Goal: Task Accomplishment & Management: Manage account settings

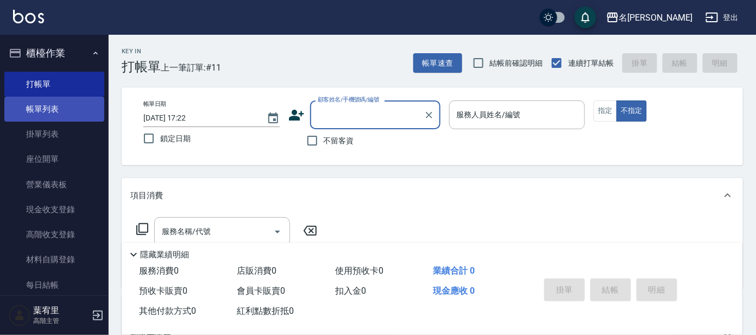
drag, startPoint x: 0, startPoint y: 0, endPoint x: 84, endPoint y: 113, distance: 140.5
click at [84, 113] on link "帳單列表" at bounding box center [54, 109] width 100 height 25
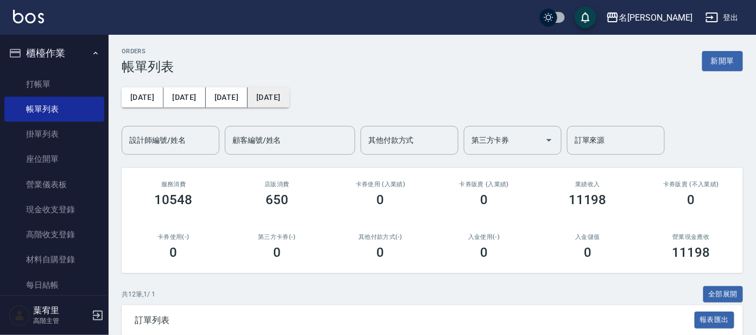
click at [248, 96] on button "[DATE]" at bounding box center [268, 97] width 41 height 20
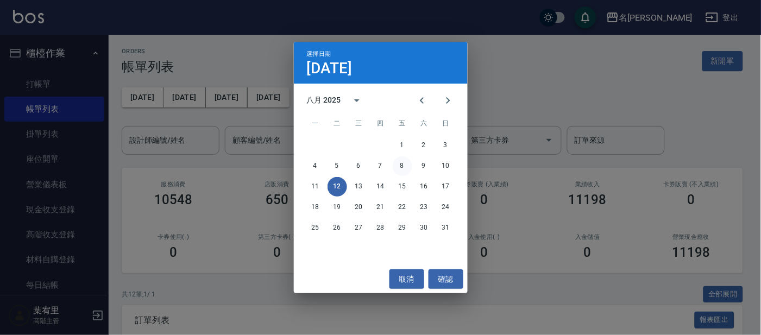
click at [402, 161] on button "8" at bounding box center [403, 166] width 20 height 20
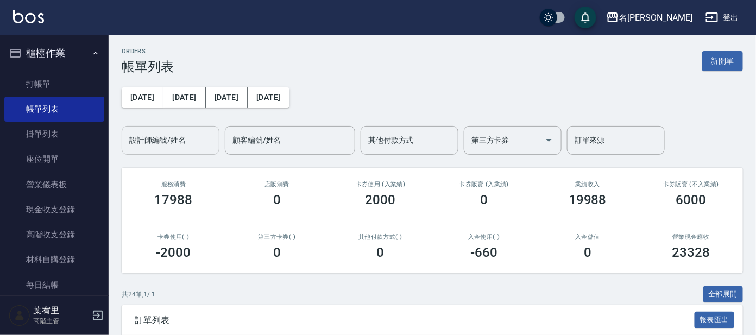
click at [184, 139] on input "設計師編號/姓名" at bounding box center [171, 140] width 88 height 19
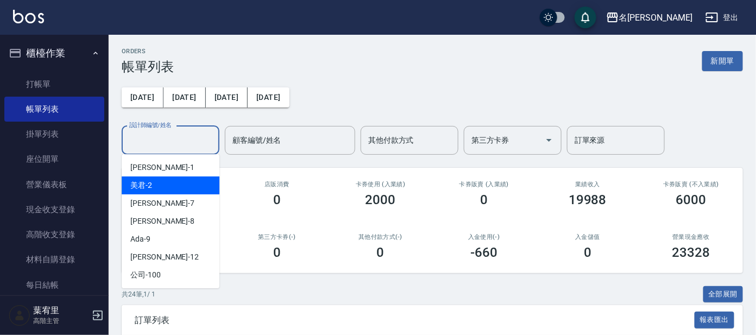
click at [197, 188] on div "美君 -2" at bounding box center [171, 185] width 98 height 18
type input "美君-2"
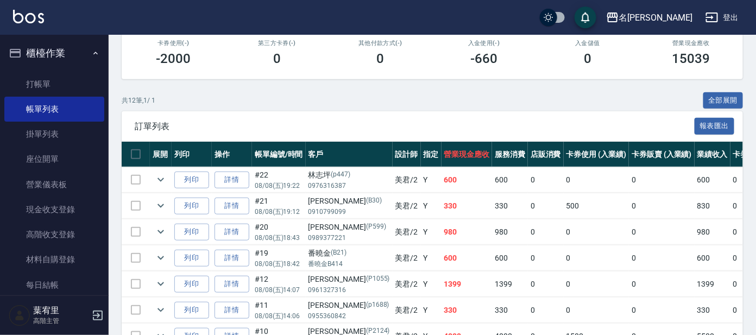
scroll to position [187, 0]
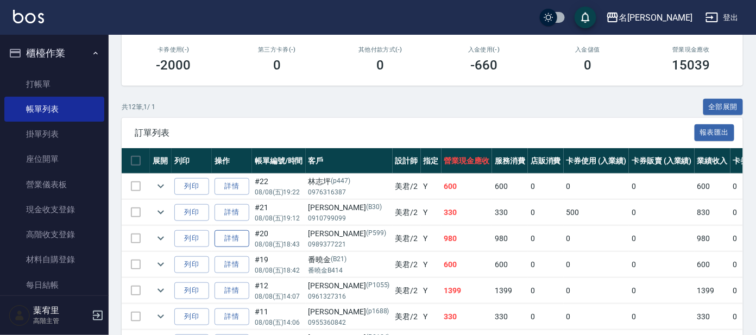
click at [231, 232] on link "詳情" at bounding box center [232, 238] width 35 height 17
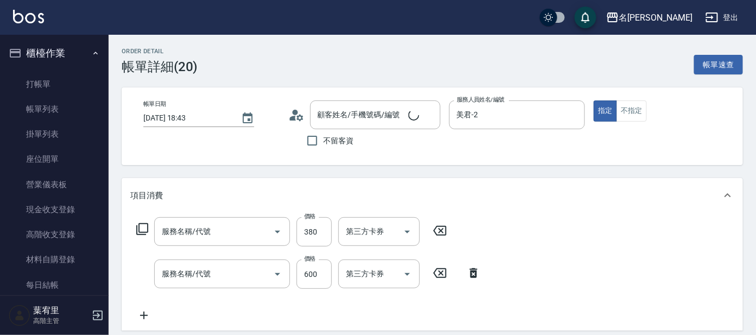
type input "[DATE] 18:43"
type input "美君-2"
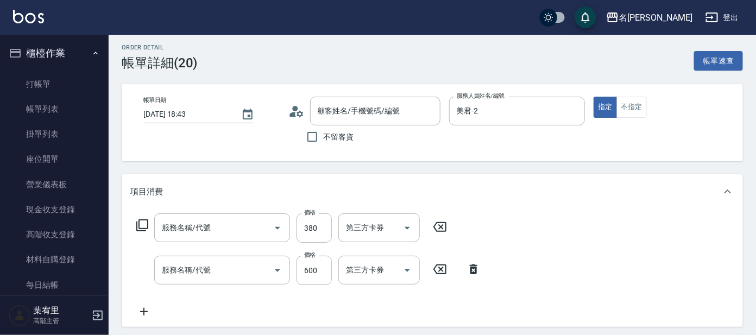
type input "[PERSON_NAME]/0989377221/P599"
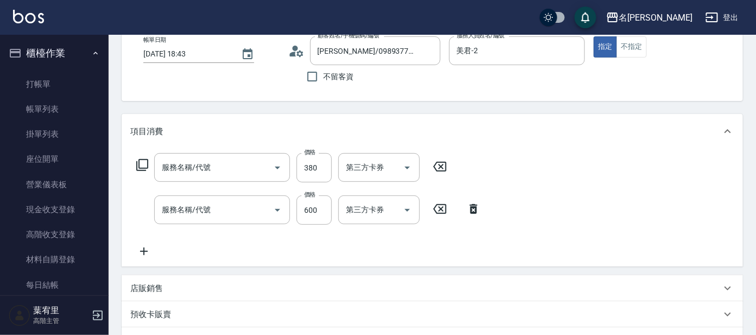
type input "舒壓+洗髮+養髮(518)"
type input "剪髮 講師級設計師(300)"
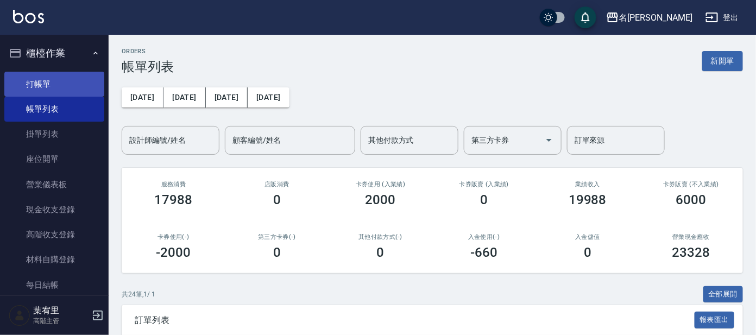
click at [53, 75] on link "打帳單" at bounding box center [54, 84] width 100 height 25
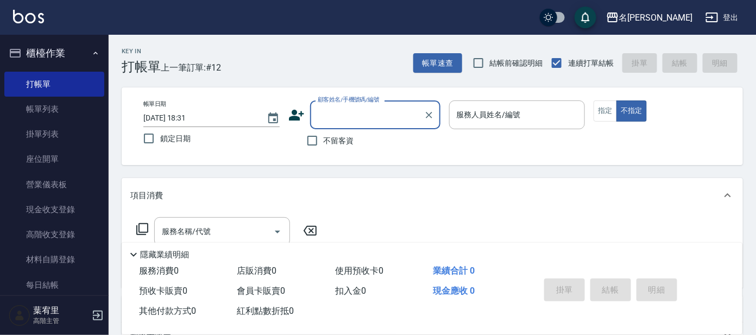
click at [375, 119] on input "顧客姓名/手機號碼/編號" at bounding box center [367, 114] width 104 height 19
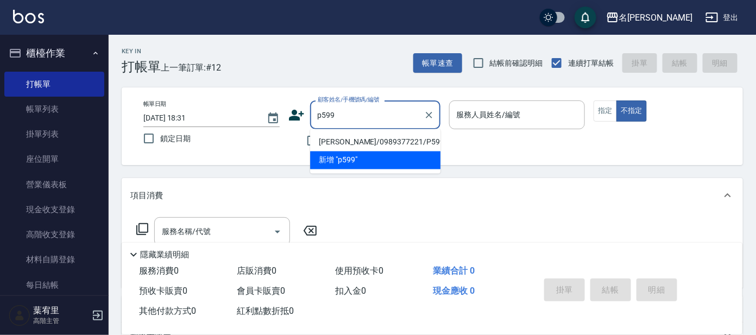
click at [354, 136] on li "[PERSON_NAME]/0989377221/P599" at bounding box center [375, 143] width 130 height 18
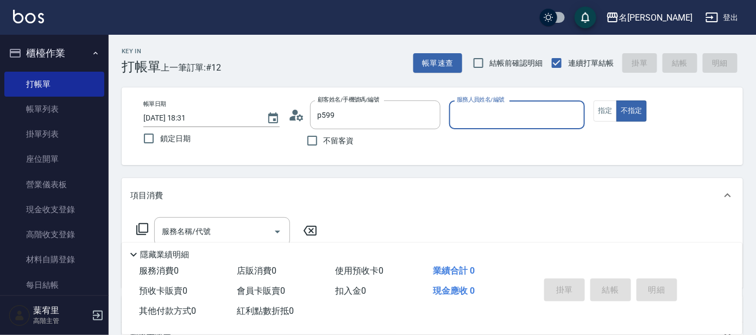
type input "[PERSON_NAME]/0989377221/P599"
click at [482, 117] on input "服務人員姓名/編號" at bounding box center [517, 114] width 127 height 19
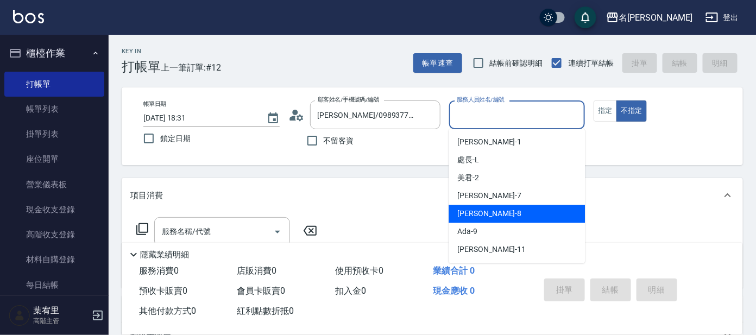
drag, startPoint x: 505, startPoint y: 210, endPoint x: 463, endPoint y: 209, distance: 41.8
click at [504, 210] on div "[PERSON_NAME] -8" at bounding box center [517, 214] width 136 height 18
type input "[PERSON_NAME]-8"
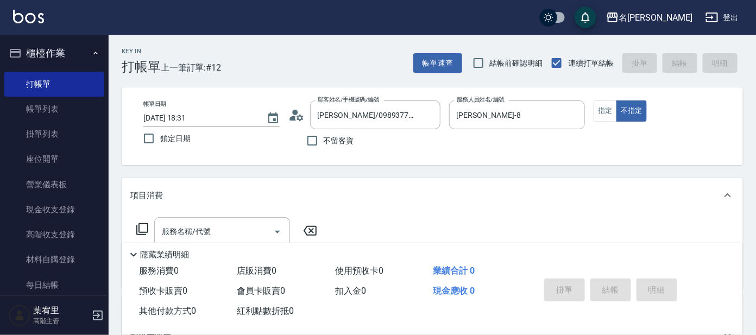
click at [146, 228] on icon at bounding box center [142, 229] width 13 height 13
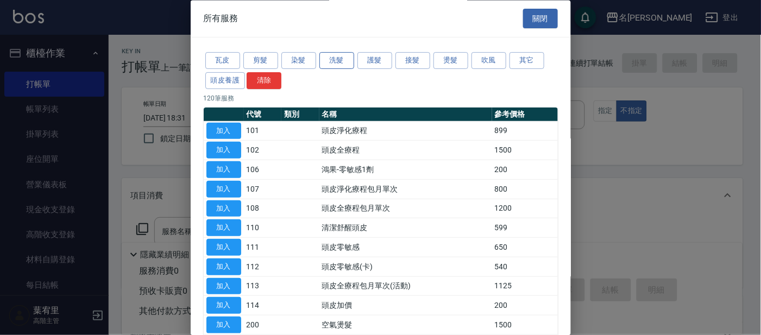
click at [333, 58] on button "洗髮" at bounding box center [336, 61] width 35 height 17
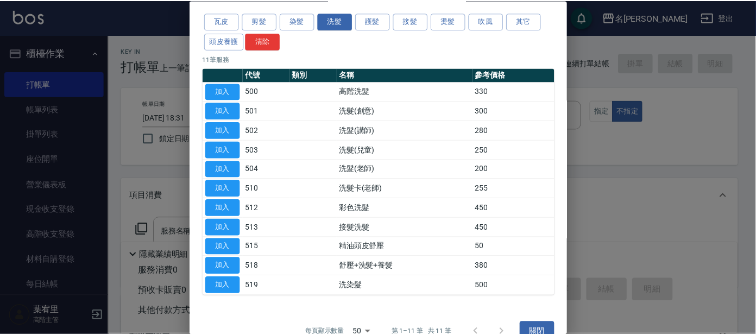
scroll to position [59, 0]
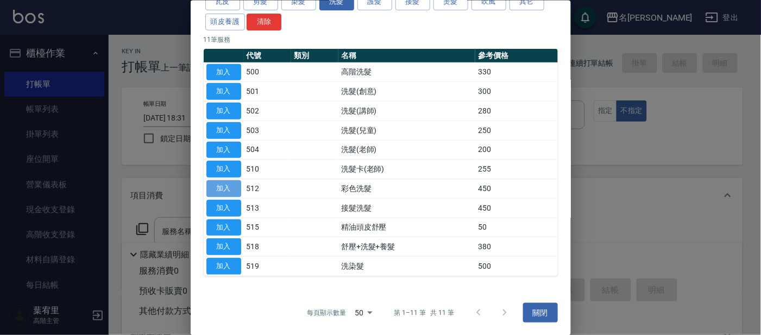
click at [215, 187] on button "加入" at bounding box center [223, 188] width 35 height 17
type input "彩色洗髮(512)"
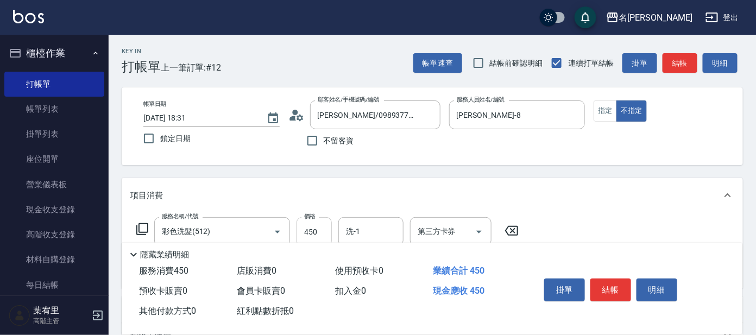
click at [320, 224] on input "450" at bounding box center [314, 231] width 35 height 29
type input "500"
click at [373, 226] on input "洗-1" at bounding box center [370, 231] width 55 height 19
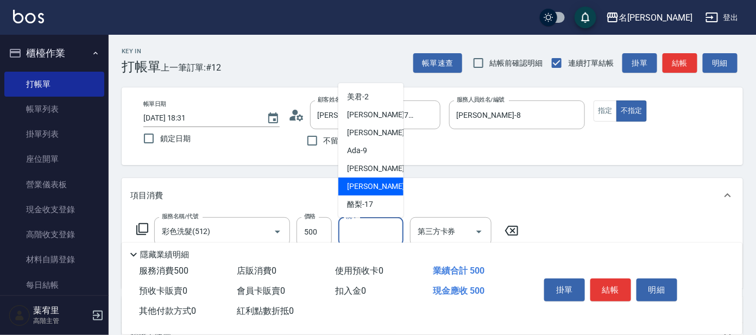
scroll to position [54, 0]
click at [376, 188] on div "酪梨 -17" at bounding box center [370, 186] width 65 height 18
type input "酪梨-17"
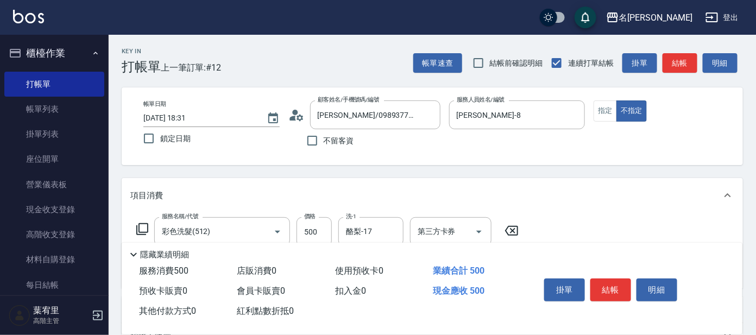
click at [611, 274] on div "掛單 結帳 明細" at bounding box center [611, 291] width 142 height 34
click at [612, 291] on button "結帳" at bounding box center [610, 290] width 41 height 23
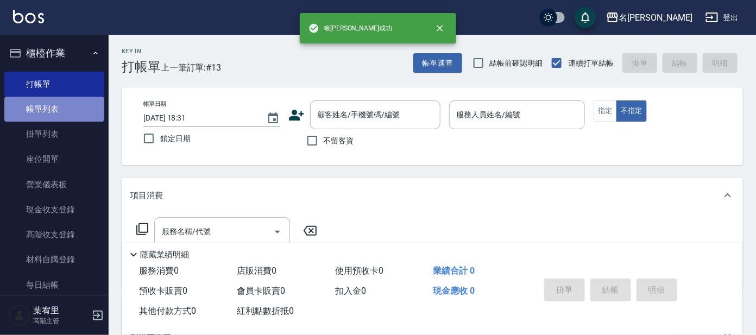
click at [53, 100] on link "帳單列表" at bounding box center [54, 109] width 100 height 25
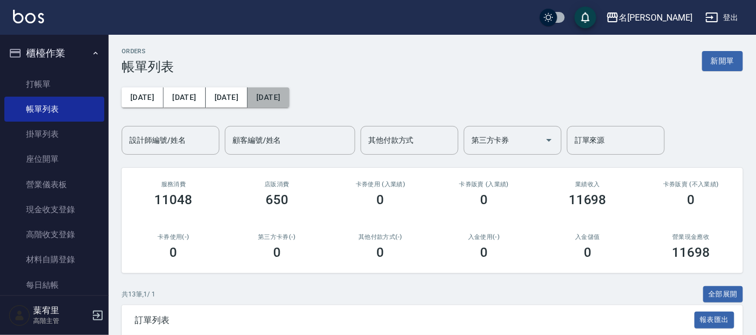
click at [248, 94] on button "[DATE]" at bounding box center [268, 97] width 41 height 20
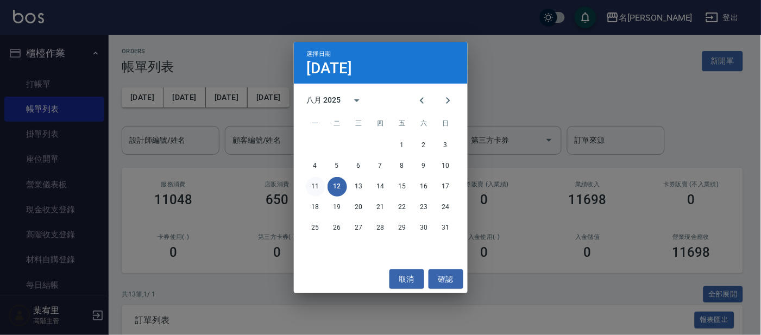
click at [317, 186] on button "11" at bounding box center [316, 187] width 20 height 20
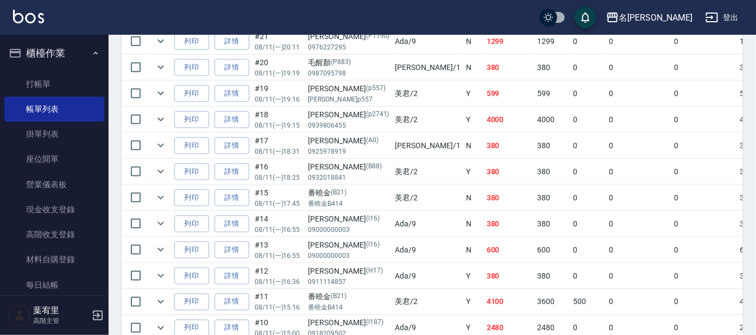
scroll to position [407, 0]
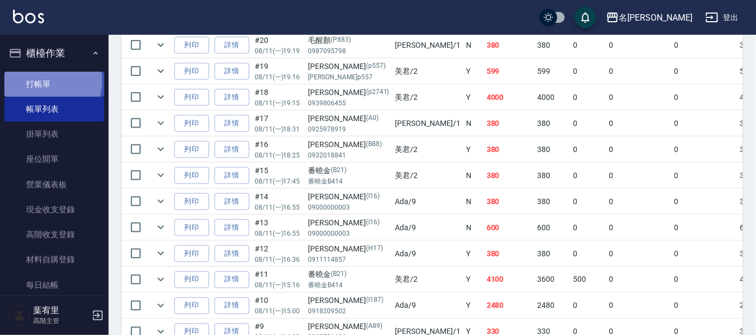
click at [42, 80] on link "打帳單" at bounding box center [54, 84] width 100 height 25
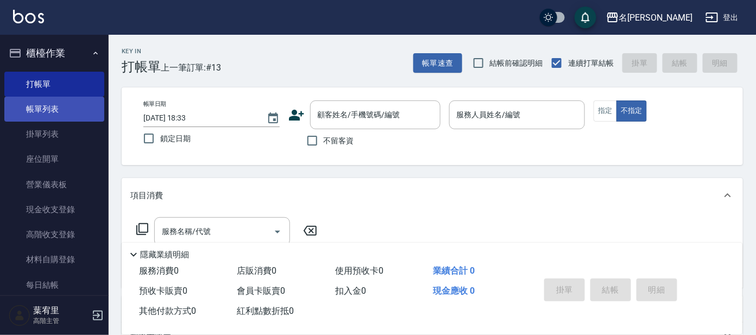
click at [33, 102] on link "帳單列表" at bounding box center [54, 109] width 100 height 25
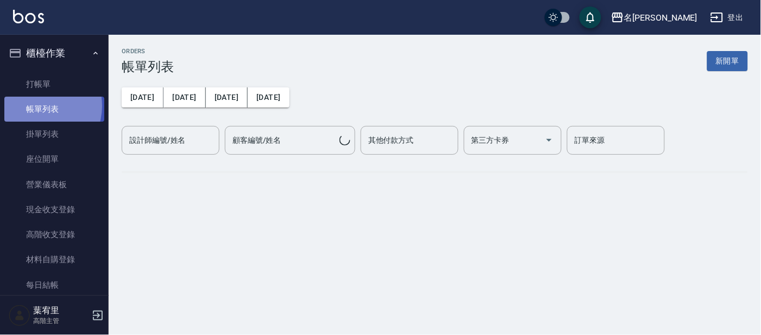
click at [37, 106] on link "帳單列表" at bounding box center [54, 109] width 100 height 25
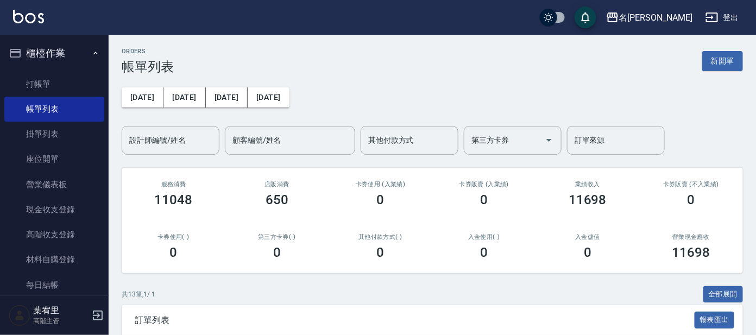
click at [150, 132] on div "設計師編號/姓名 設計師編號/姓名" at bounding box center [171, 140] width 98 height 29
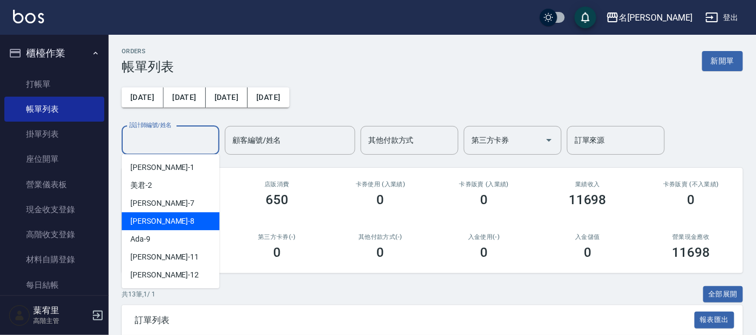
click at [169, 226] on div "[PERSON_NAME] -8" at bounding box center [171, 221] width 98 height 18
type input "[PERSON_NAME]-8"
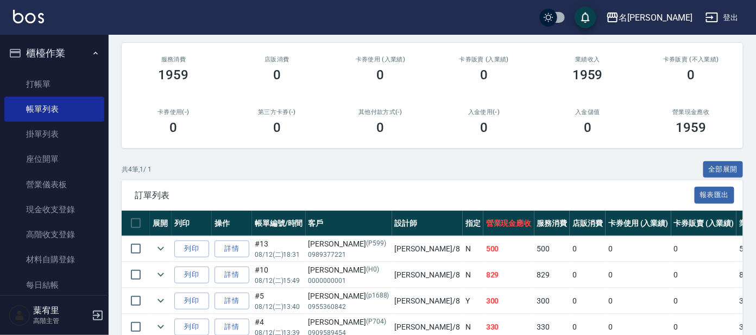
scroll to position [182, 0]
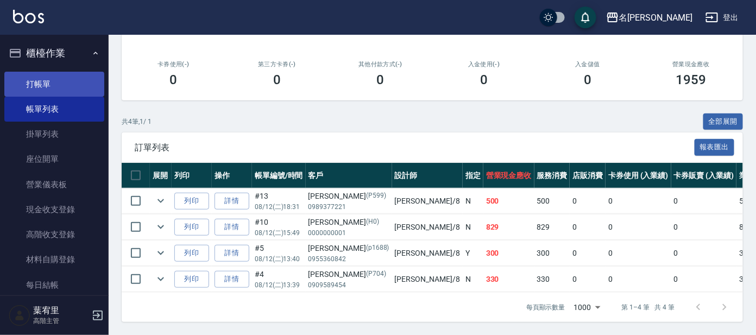
click at [48, 91] on link "打帳單" at bounding box center [54, 84] width 100 height 25
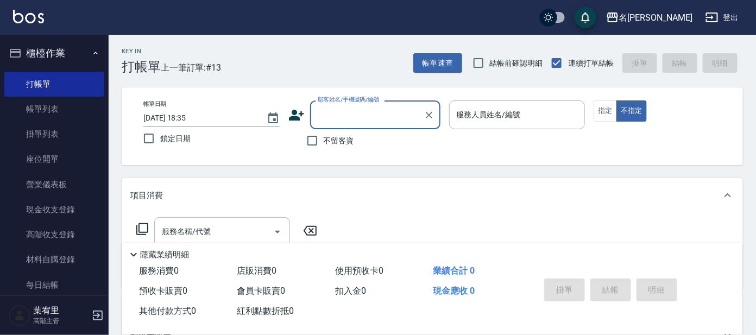
click at [369, 108] on input "顧客姓名/手機號碼/編號" at bounding box center [367, 114] width 104 height 19
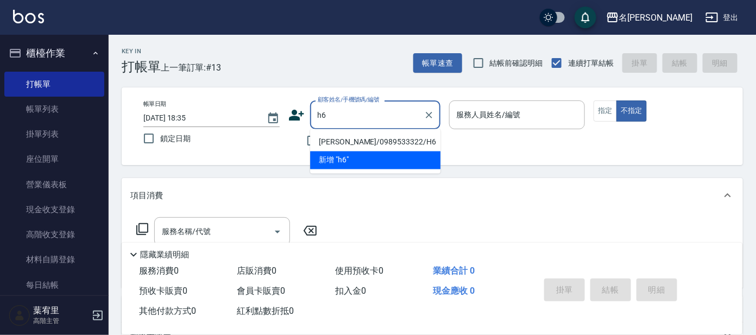
click at [331, 140] on li "[PERSON_NAME]/0989533322/H6" at bounding box center [375, 143] width 130 height 18
type input "[PERSON_NAME]/0989533322/H6"
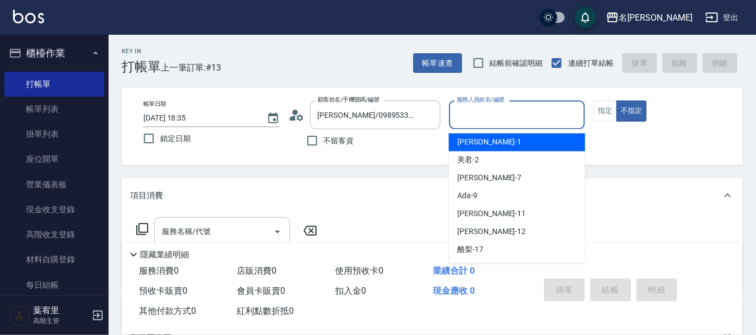
click at [491, 108] on input "服務人員姓名/編號" at bounding box center [517, 114] width 127 height 19
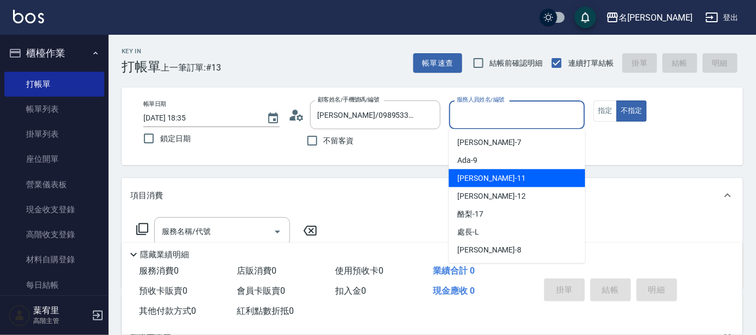
scroll to position [54, 0]
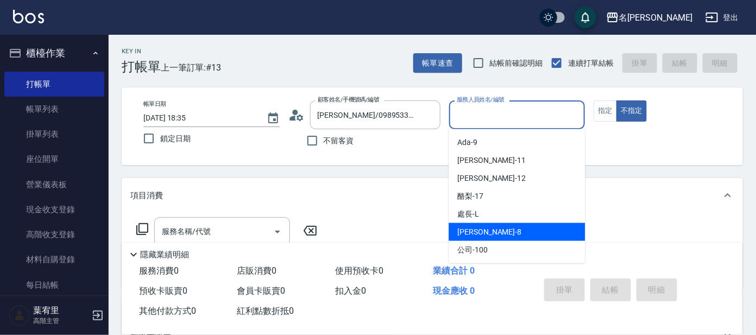
click at [519, 226] on div "[PERSON_NAME] -8" at bounding box center [517, 232] width 136 height 18
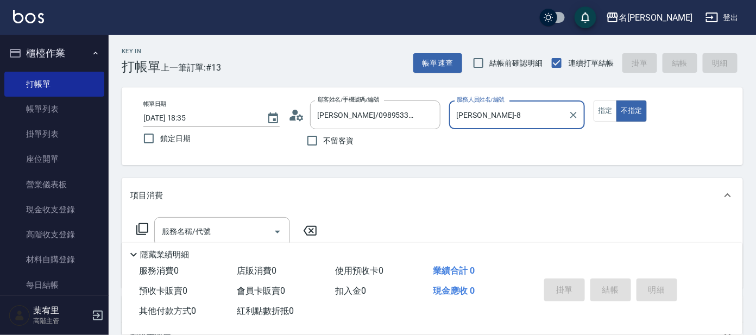
type input "[PERSON_NAME]-8"
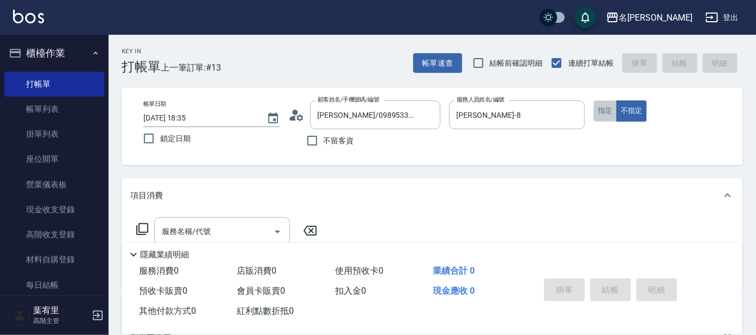
click at [614, 115] on button "指定" at bounding box center [605, 110] width 23 height 21
click at [266, 224] on input "服務名稱/代號" at bounding box center [214, 231] width 110 height 19
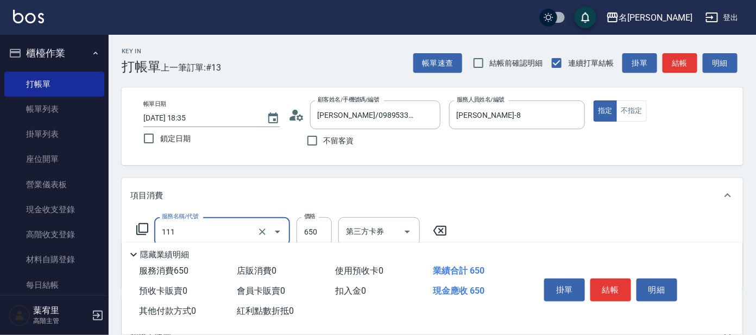
type input "頭皮零敏感(111)"
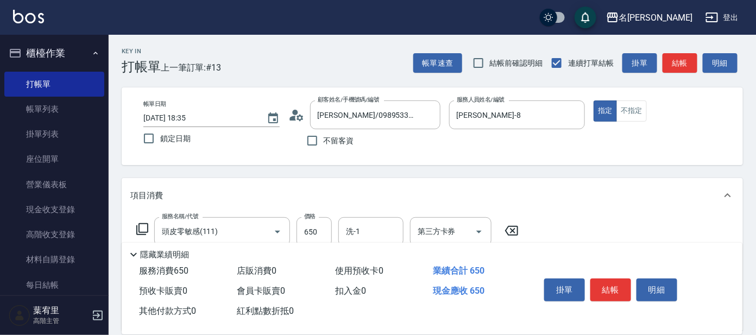
type input "8"
type input "染髮(400)"
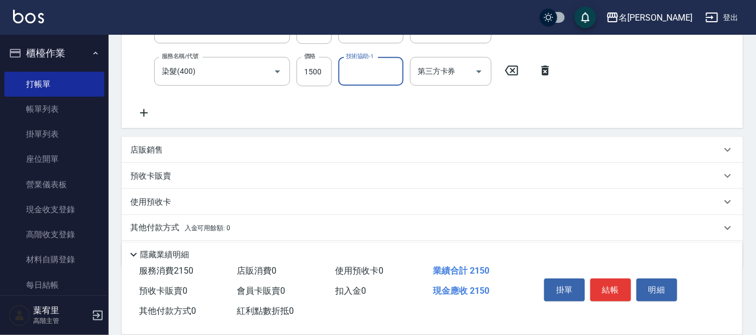
scroll to position [203, 0]
click at [150, 113] on icon at bounding box center [143, 112] width 27 height 13
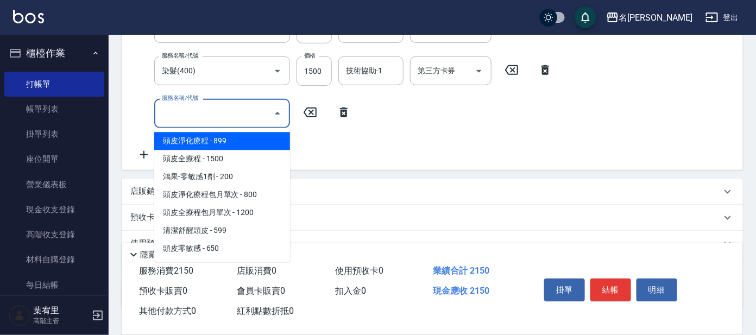
click at [195, 105] on input "服務名稱/代號" at bounding box center [214, 113] width 110 height 19
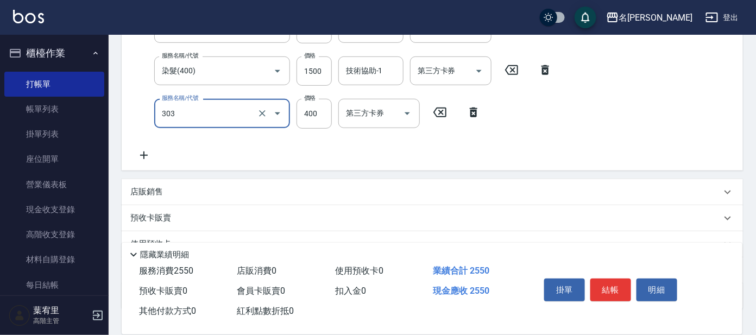
type input "剪髮C級設計師(303)"
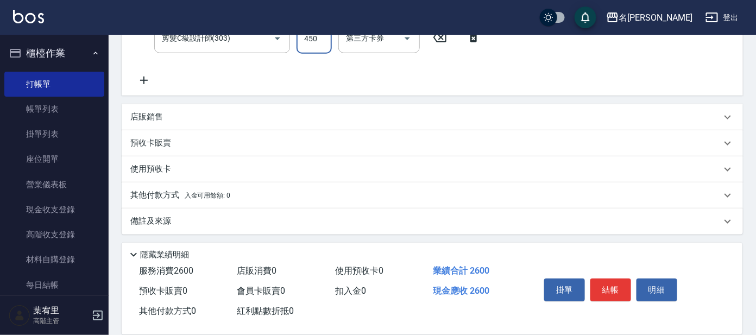
scroll to position [279, 0]
type input "450"
click at [176, 113] on div "店販銷售" at bounding box center [425, 116] width 591 height 11
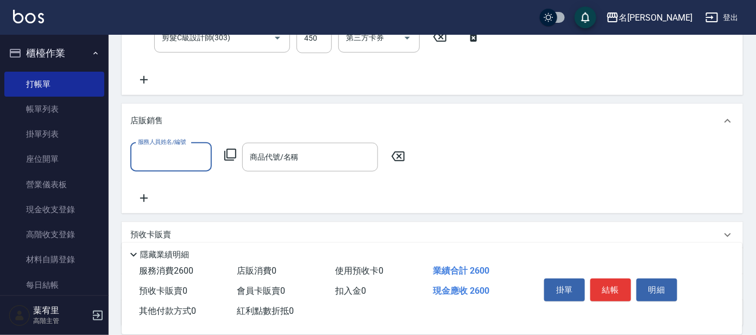
scroll to position [0, 0]
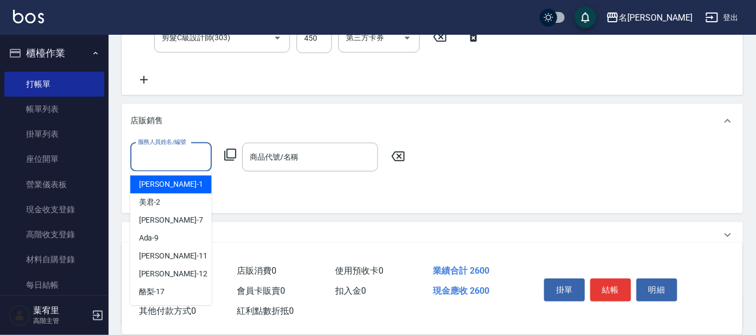
click at [171, 163] on input "服務人員姓名/編號" at bounding box center [171, 157] width 72 height 19
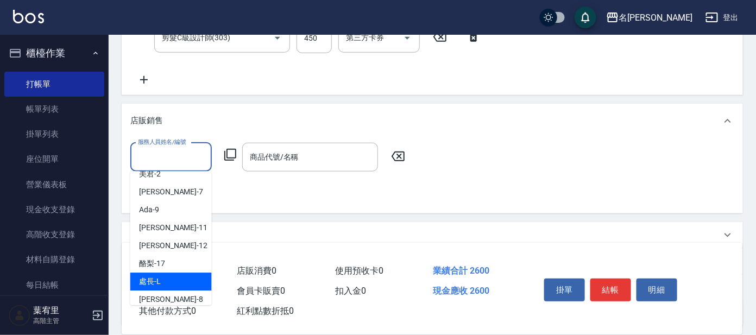
scroll to position [54, 0]
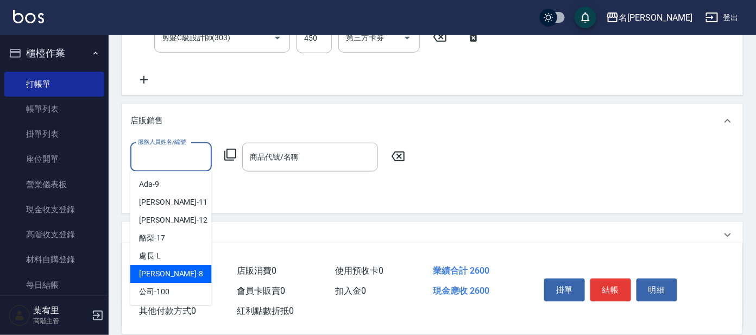
click at [178, 273] on div "[PERSON_NAME] -8" at bounding box center [170, 275] width 81 height 18
type input "[PERSON_NAME]-8"
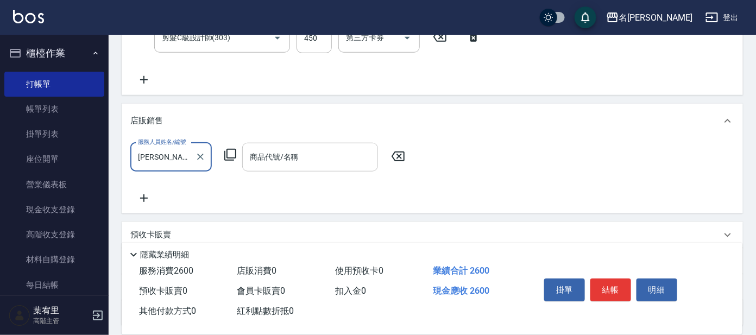
click at [293, 165] on input "商品代號/名稱" at bounding box center [310, 157] width 126 height 19
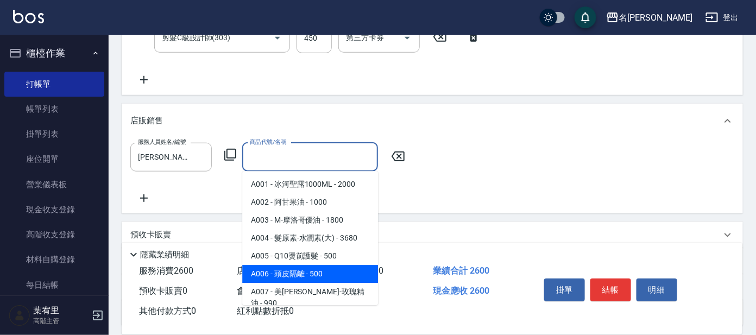
click at [308, 272] on span "A006 - 頭皮隔離 - 500" at bounding box center [310, 275] width 136 height 18
type input "頭皮隔離"
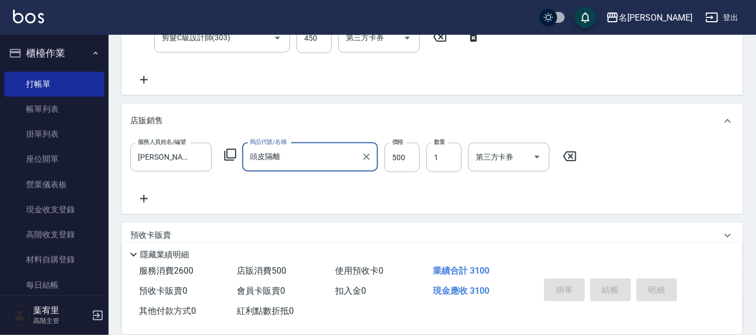
type input "[DATE] 18:36"
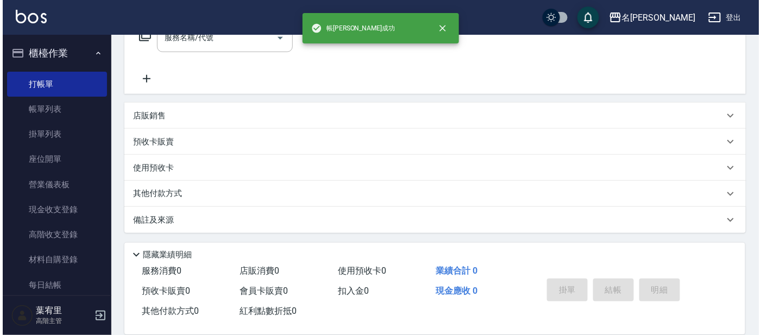
scroll to position [0, 0]
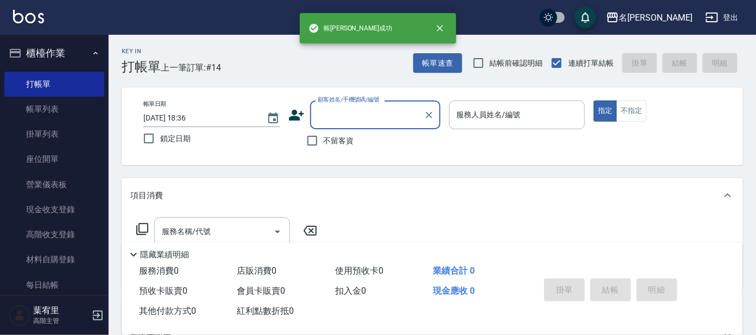
click at [330, 108] on input "顧客姓名/手機號碼/編號" at bounding box center [367, 114] width 104 height 19
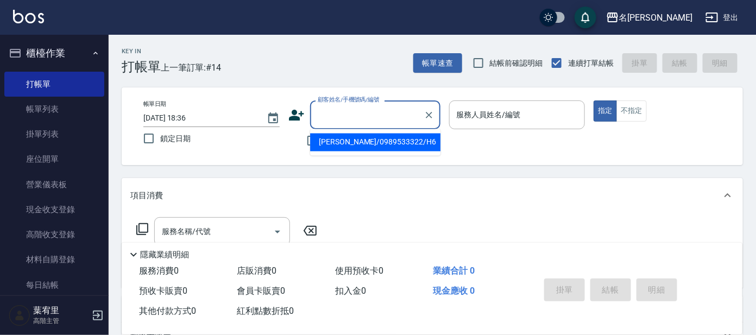
click at [333, 142] on li "[PERSON_NAME]/0989533322/H6" at bounding box center [375, 143] width 130 height 18
type input "[PERSON_NAME]/0989533322/H6"
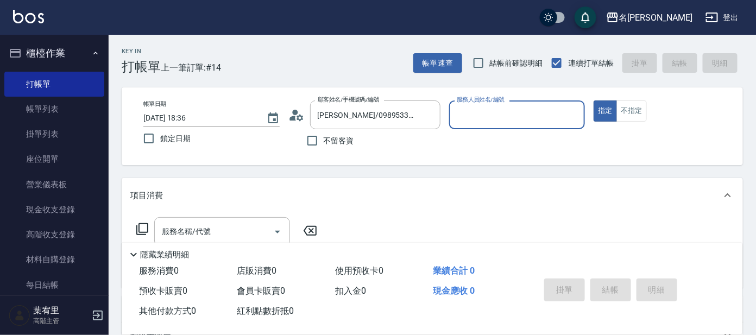
click at [299, 112] on icon at bounding box center [296, 115] width 16 height 16
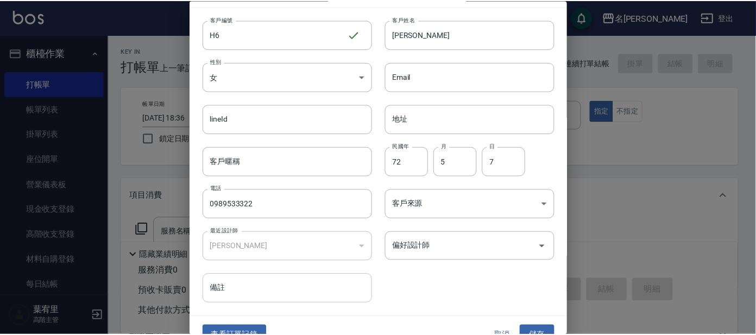
scroll to position [41, 0]
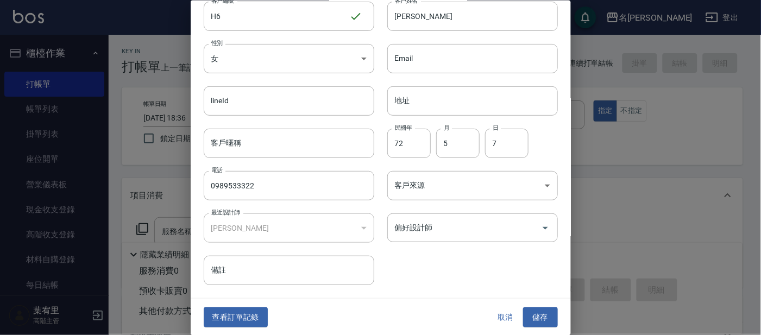
click at [243, 310] on button "查看訂單記錄" at bounding box center [236, 317] width 64 height 20
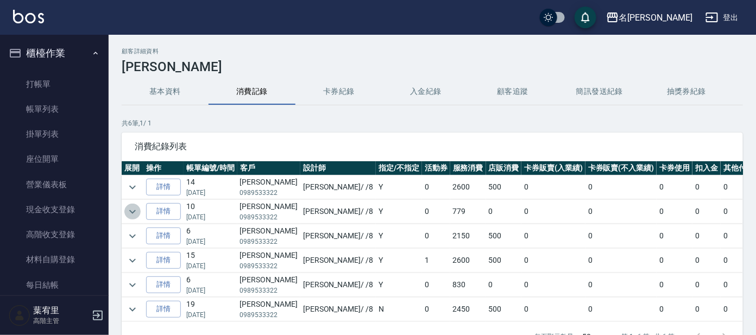
click at [126, 211] on icon "expand row" at bounding box center [132, 211] width 13 height 13
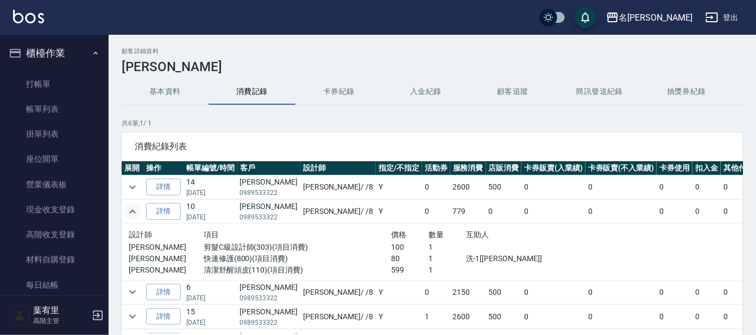
click at [126, 211] on icon "expand row" at bounding box center [132, 211] width 13 height 13
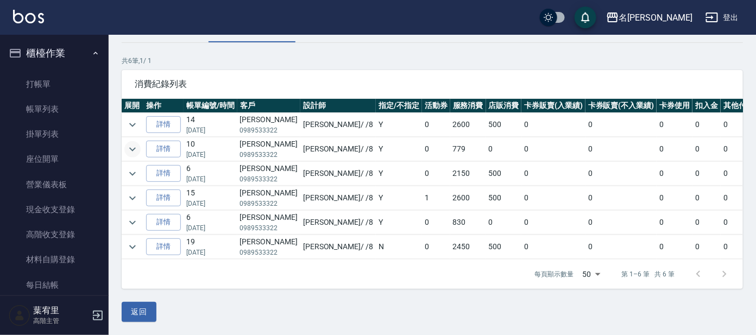
scroll to position [67, 0]
click at [131, 216] on icon "expand row" at bounding box center [132, 222] width 13 height 13
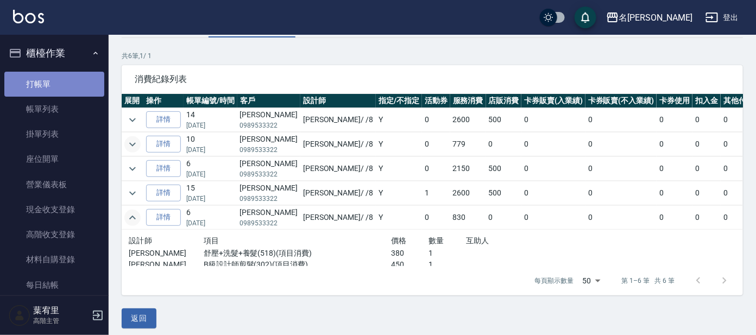
click at [64, 72] on link "打帳單" at bounding box center [54, 84] width 100 height 25
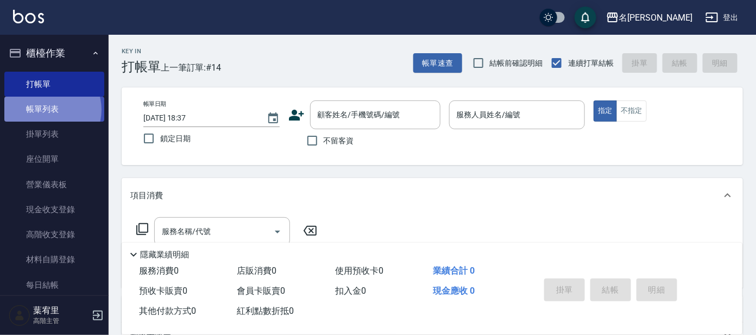
click at [48, 110] on link "帳單列表" at bounding box center [54, 109] width 100 height 25
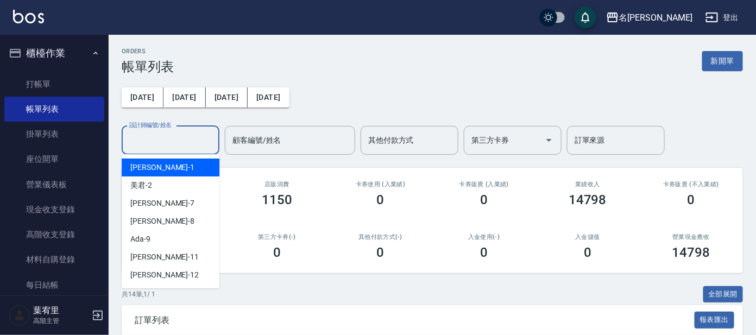
drag, startPoint x: 153, startPoint y: 137, endPoint x: 159, endPoint y: 144, distance: 8.8
click at [155, 140] on input "設計師編號/姓名" at bounding box center [171, 140] width 88 height 19
click at [159, 164] on div "[PERSON_NAME] -1" at bounding box center [171, 168] width 98 height 18
type input "[PERSON_NAME]-1"
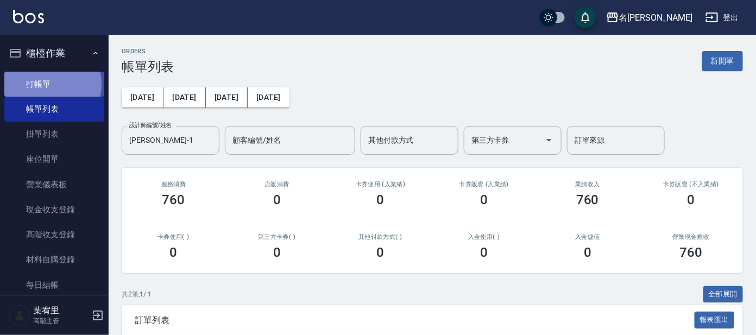
click at [46, 84] on link "打帳單" at bounding box center [54, 84] width 100 height 25
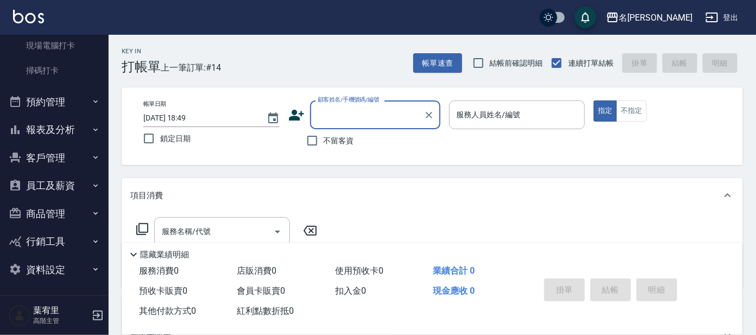
scroll to position [290, 0]
click at [59, 213] on button "商品管理" at bounding box center [54, 213] width 100 height 28
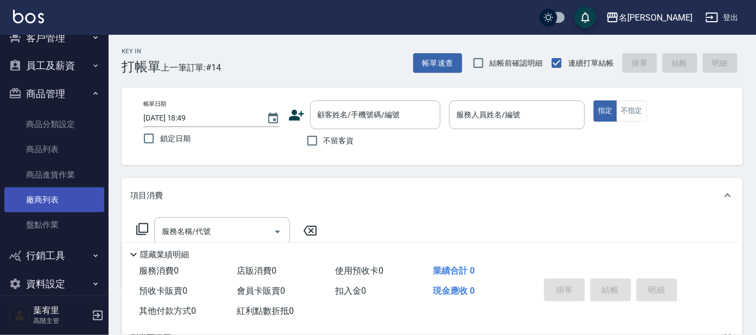
scroll to position [424, 0]
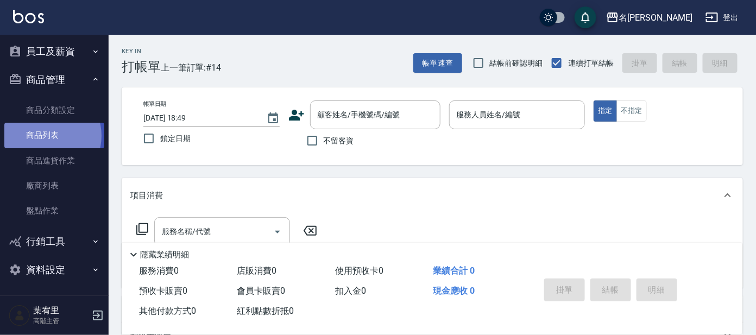
click at [45, 135] on link "商品列表" at bounding box center [54, 135] width 100 height 25
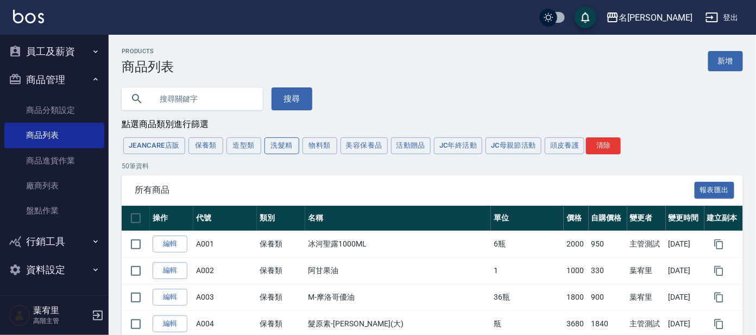
click at [281, 148] on button "洗髮精" at bounding box center [281, 145] width 35 height 17
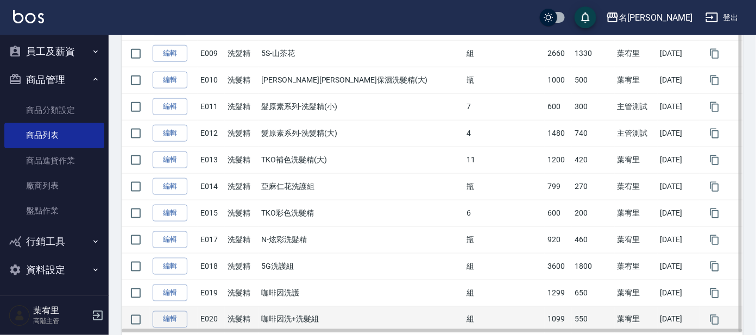
scroll to position [407, 0]
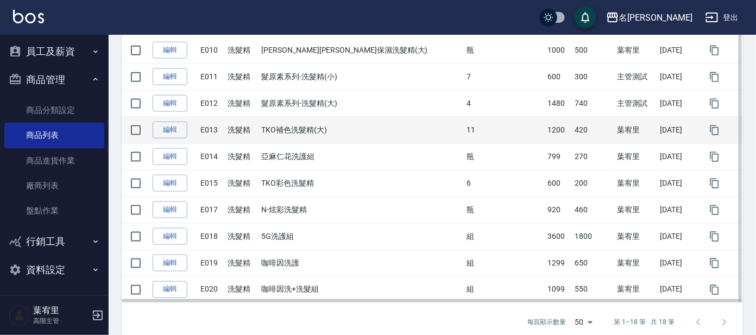
click at [572, 132] on td "420" at bounding box center [593, 130] width 43 height 27
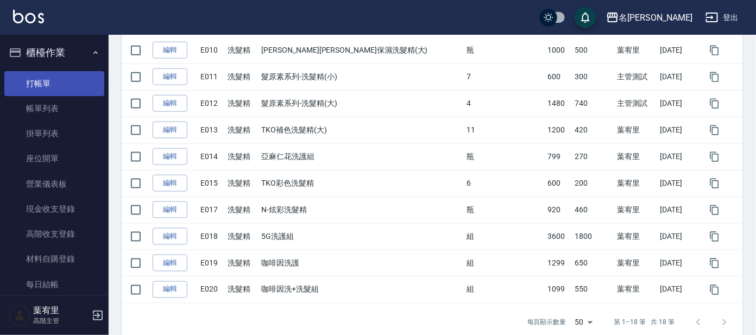
scroll to position [0, 0]
click at [56, 89] on link "打帳單" at bounding box center [54, 84] width 100 height 25
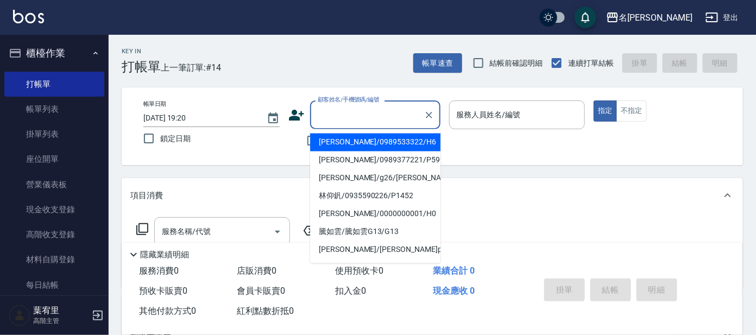
click at [397, 115] on input "顧客姓名/手機號碼/編號" at bounding box center [367, 114] width 104 height 19
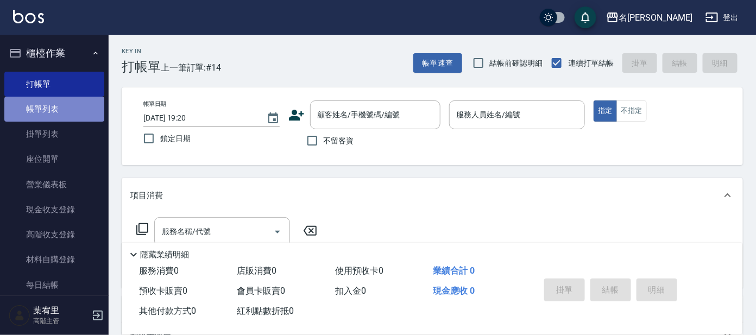
click at [74, 101] on link "帳單列表" at bounding box center [54, 109] width 100 height 25
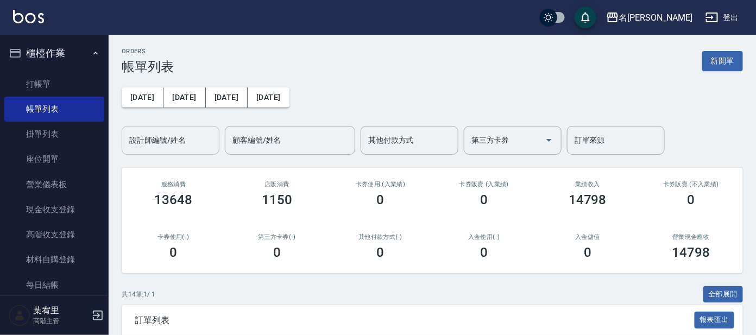
click at [153, 135] on div "設計師編號/姓名 設計師編號/姓名" at bounding box center [171, 140] width 98 height 29
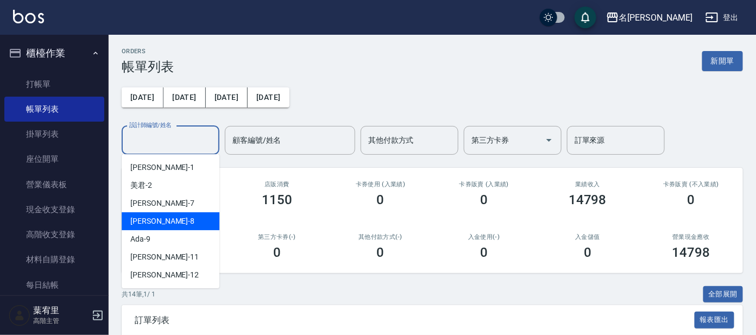
click at [159, 222] on div "[PERSON_NAME] -8" at bounding box center [171, 221] width 98 height 18
type input "[PERSON_NAME]-8"
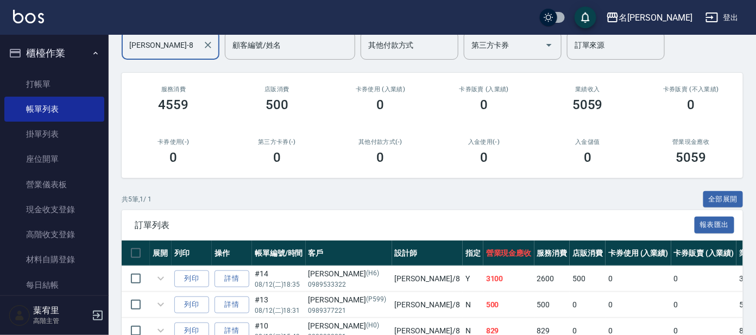
scroll to position [203, 0]
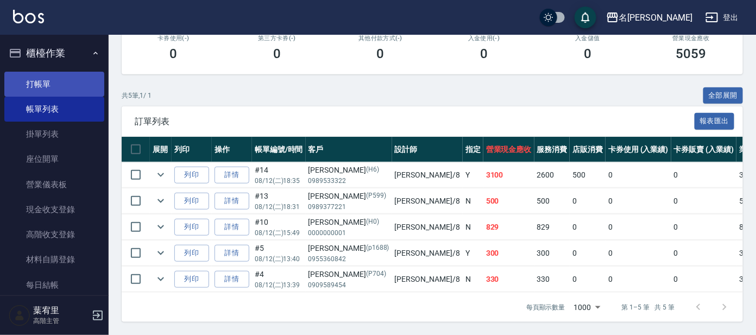
click at [47, 88] on link "打帳單" at bounding box center [54, 84] width 100 height 25
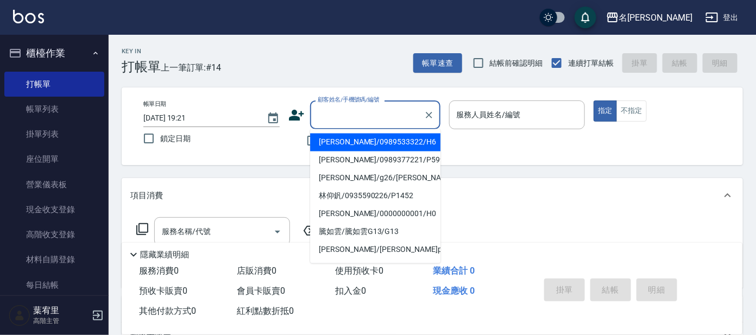
drag, startPoint x: 365, startPoint y: 114, endPoint x: 336, endPoint y: 118, distance: 29.6
click at [365, 115] on input "顧客姓名/手機號碼/編號" at bounding box center [367, 114] width 104 height 19
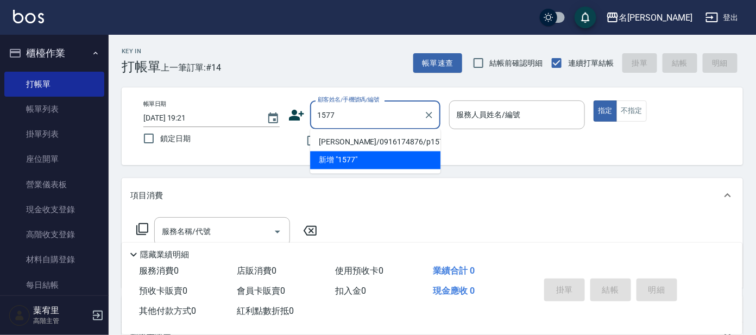
type input "[PERSON_NAME]/0916174876/p1577"
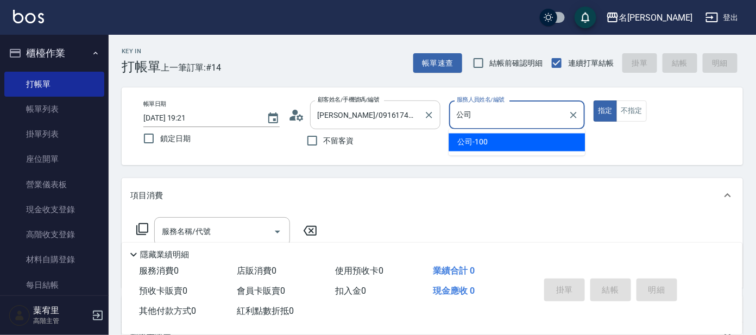
type input "公"
type input "[PERSON_NAME]-8"
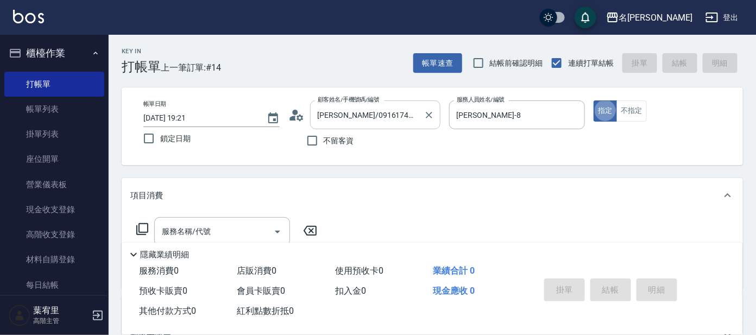
type button "true"
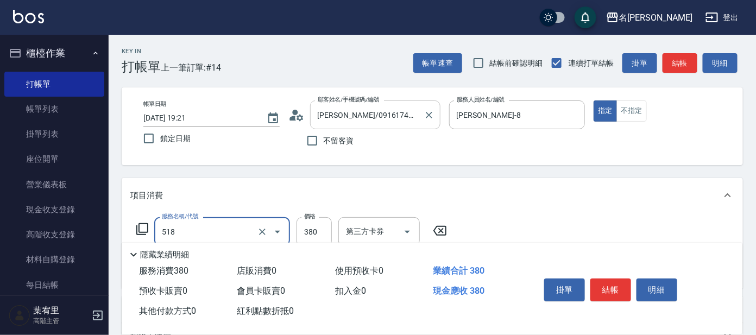
type input "舒壓+洗髮+養髮(518)"
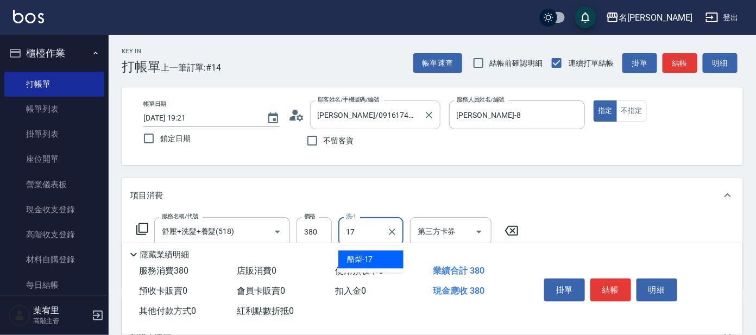
type input "酪梨-17"
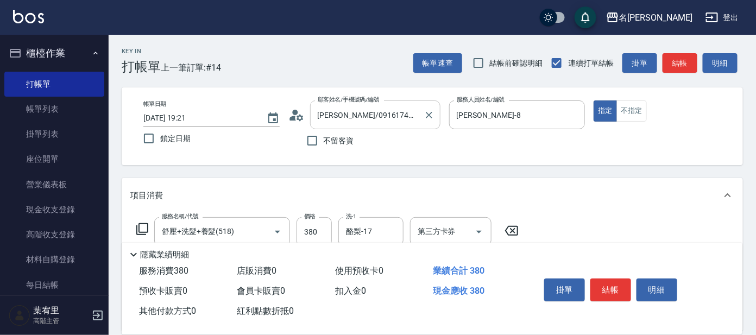
type input "0"
type input "剪髮C級設計師(303)"
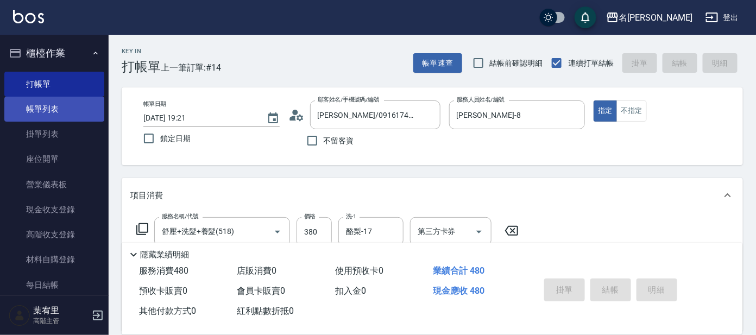
type input "100"
click at [53, 111] on link "帳單列表" at bounding box center [54, 109] width 100 height 25
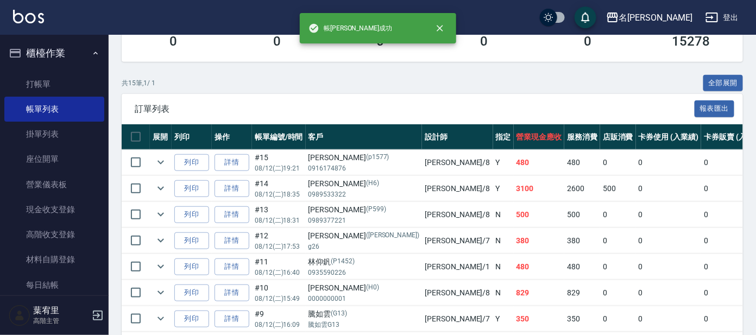
scroll to position [271, 0]
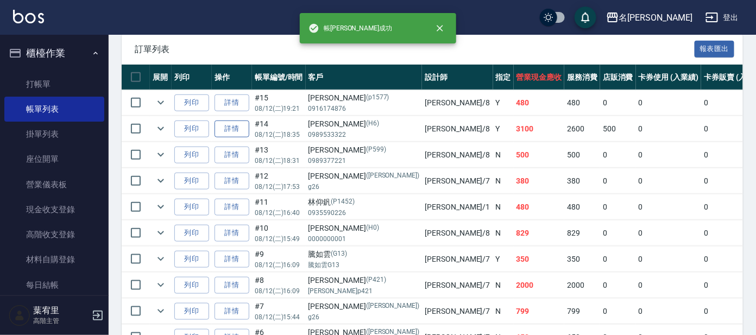
click at [230, 128] on link "詳情" at bounding box center [232, 129] width 35 height 17
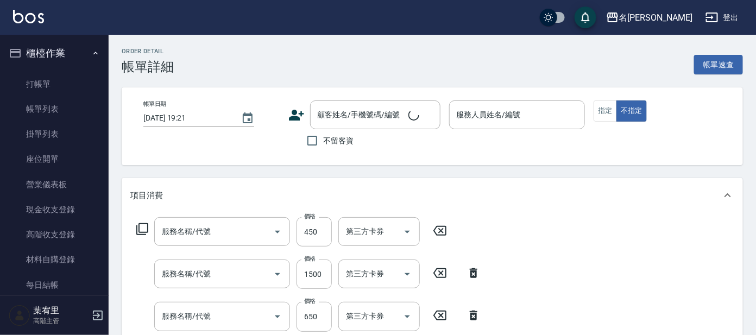
type input "[DATE] 18:35"
type input "[PERSON_NAME]-8"
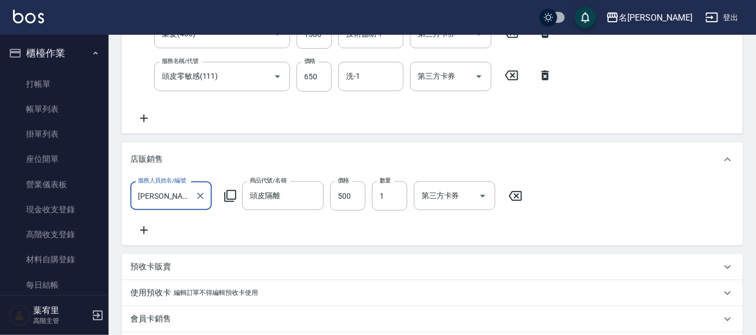
type input "剪髮C級設計師(303)"
type input "染髮(400)"
type input "頭皮零敏感(111)"
type input "[PERSON_NAME]/0989533322/H6"
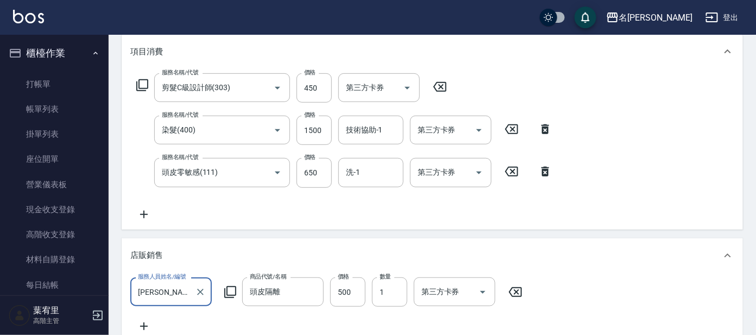
scroll to position [104, 0]
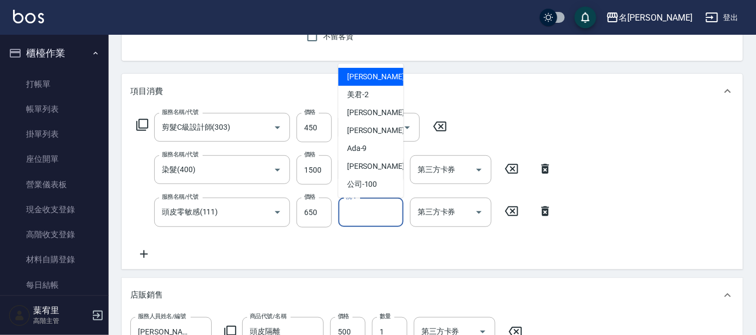
click at [351, 203] on input "洗-1" at bounding box center [370, 212] width 55 height 19
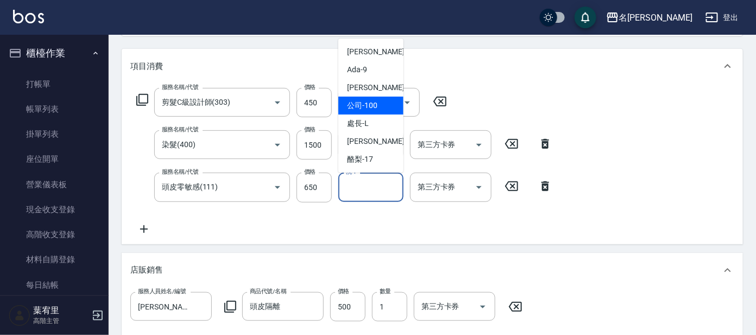
scroll to position [172, 0]
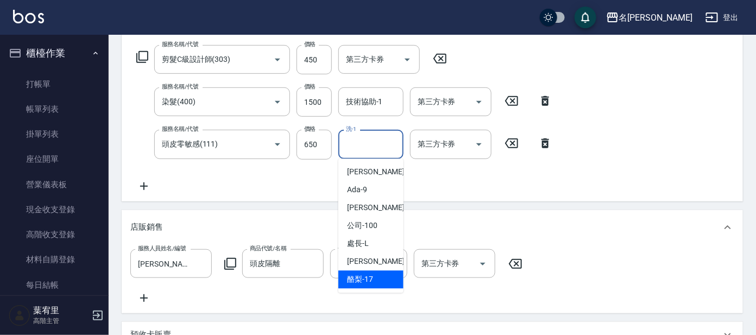
click at [365, 276] on span "酪梨 -17" at bounding box center [360, 279] width 26 height 11
type input "酪梨-17"
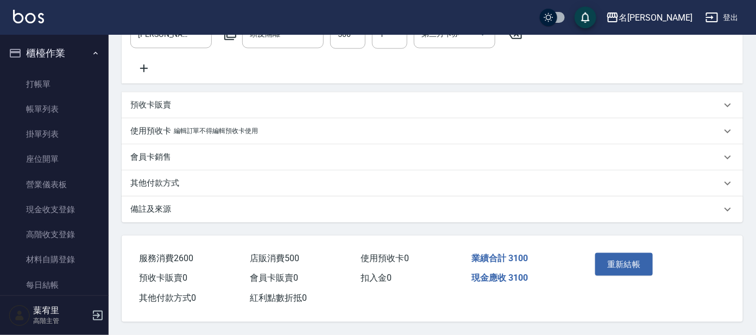
scroll to position [414, 0]
click at [609, 253] on button "重新結帳" at bounding box center [624, 264] width 58 height 23
